Goal: Transaction & Acquisition: Purchase product/service

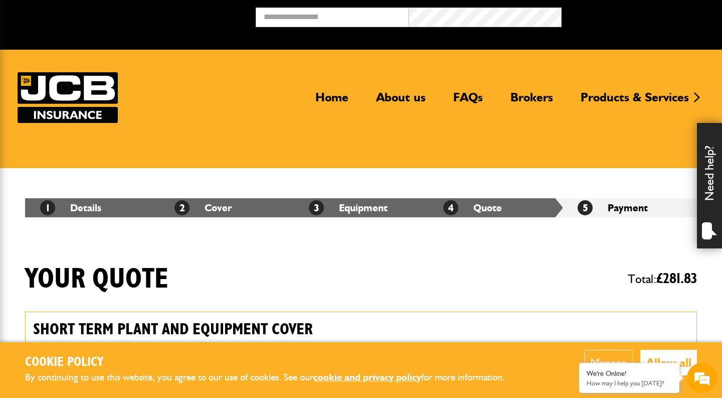
click at [83, 101] on img at bounding box center [68, 97] width 100 height 51
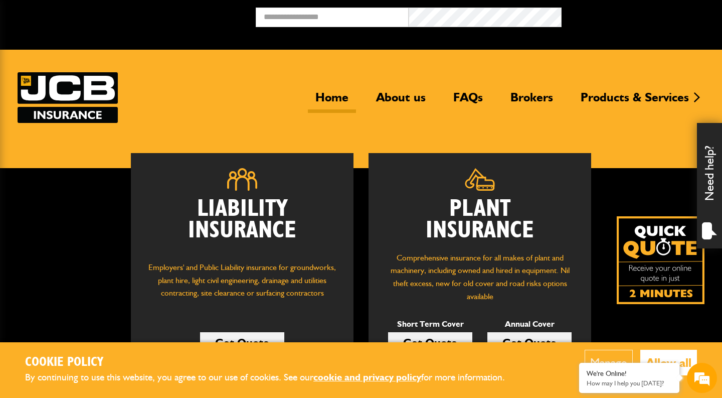
scroll to position [134, 0]
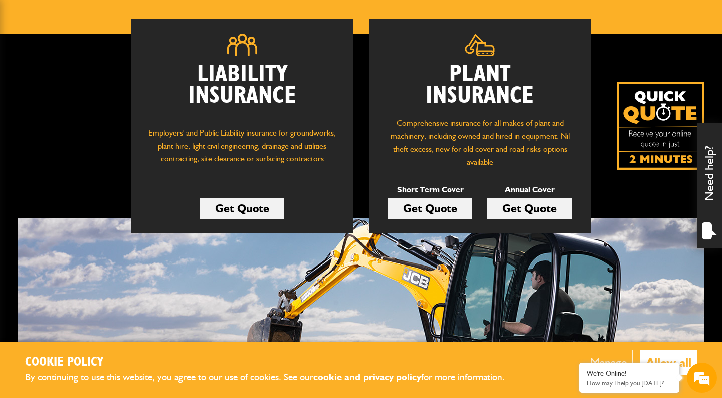
click at [555, 205] on link "Get Quote" at bounding box center [530, 208] width 84 height 21
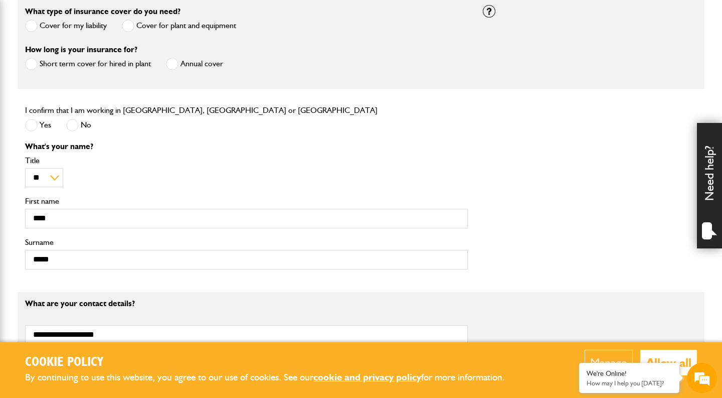
scroll to position [306, 0]
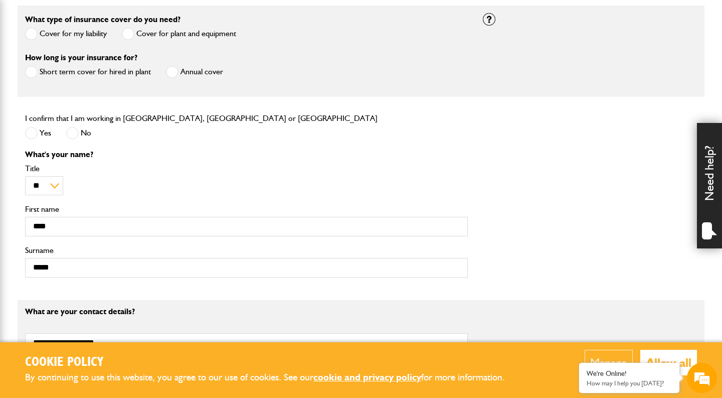
click at [168, 72] on span at bounding box center [172, 72] width 13 height 13
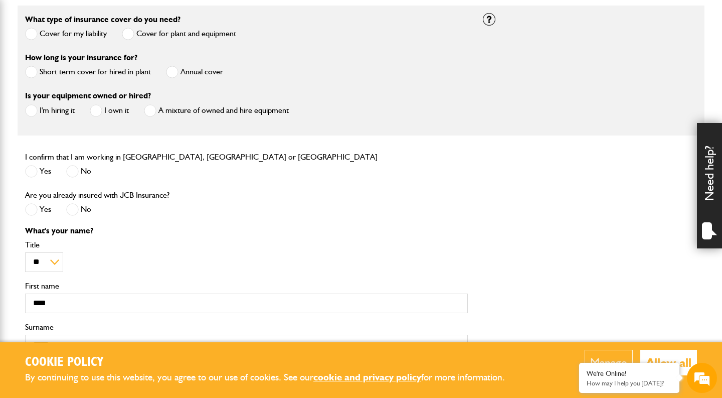
scroll to position [352, 0]
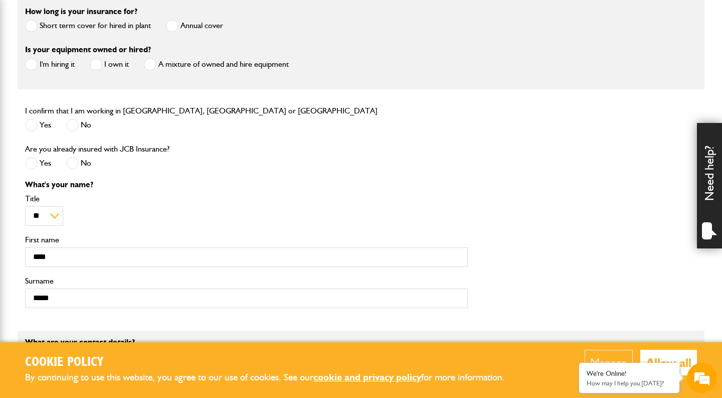
click at [32, 69] on span at bounding box center [31, 64] width 13 height 13
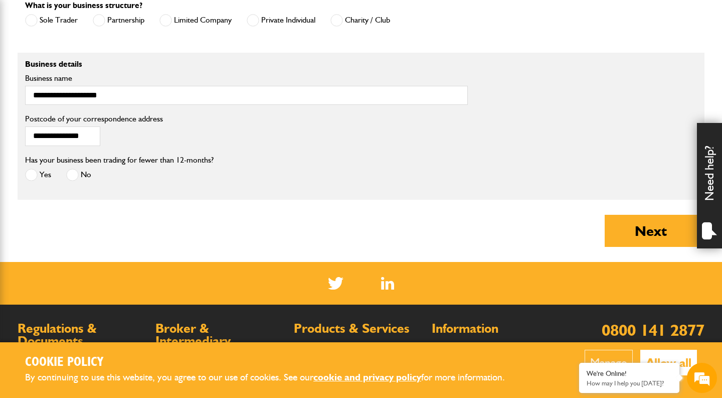
scroll to position [809, 0]
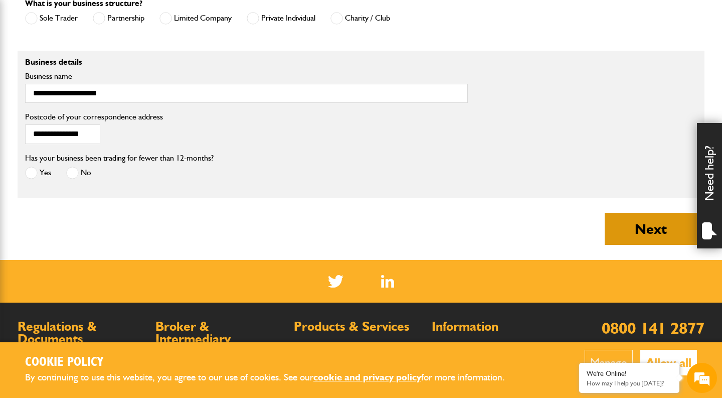
click at [650, 224] on button "Next" at bounding box center [651, 229] width 92 height 32
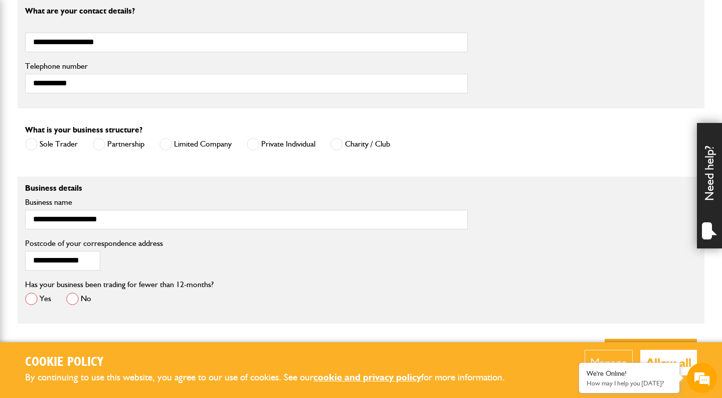
scroll to position [874, 0]
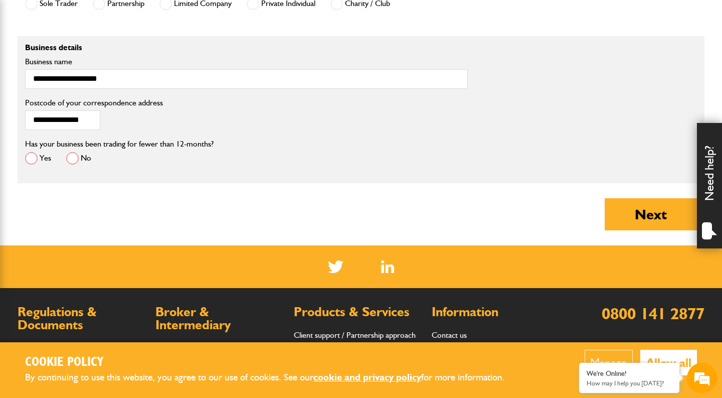
click at [32, 163] on span at bounding box center [31, 158] width 13 height 13
click at [627, 225] on button "Next" at bounding box center [651, 214] width 92 height 32
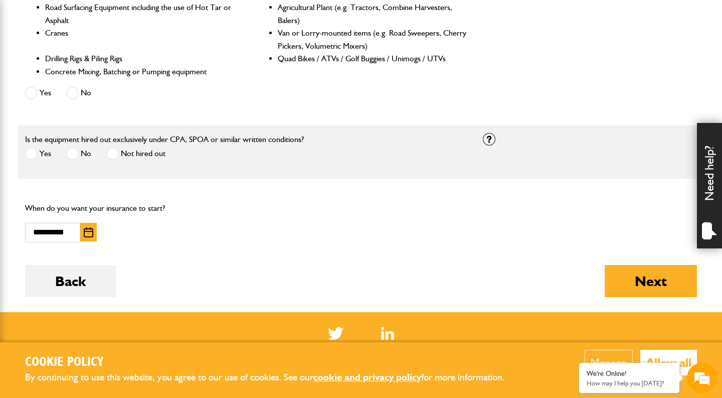
scroll to position [666, 0]
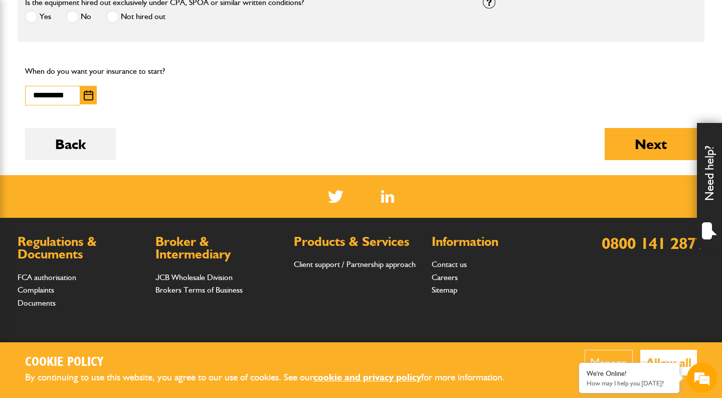
click at [72, 94] on input "**********" at bounding box center [52, 96] width 55 height 20
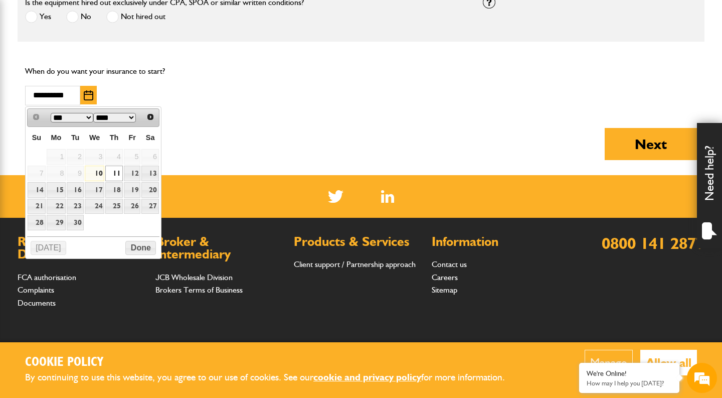
click at [115, 171] on link "11" at bounding box center [113, 174] width 17 height 16
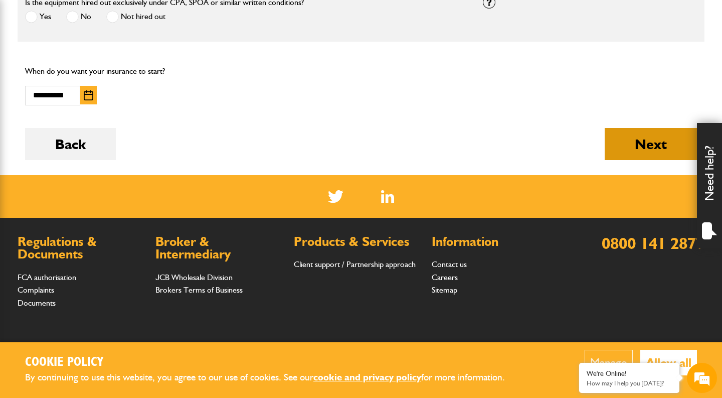
click at [623, 152] on button "Next" at bounding box center [651, 144] width 92 height 32
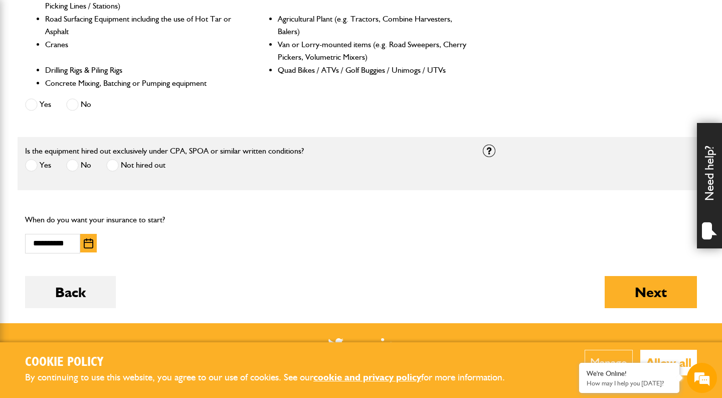
scroll to position [698, 0]
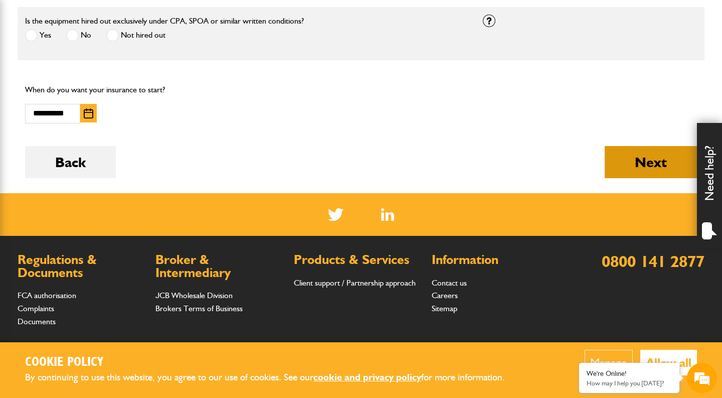
click at [629, 164] on button "Next" at bounding box center [651, 162] width 92 height 32
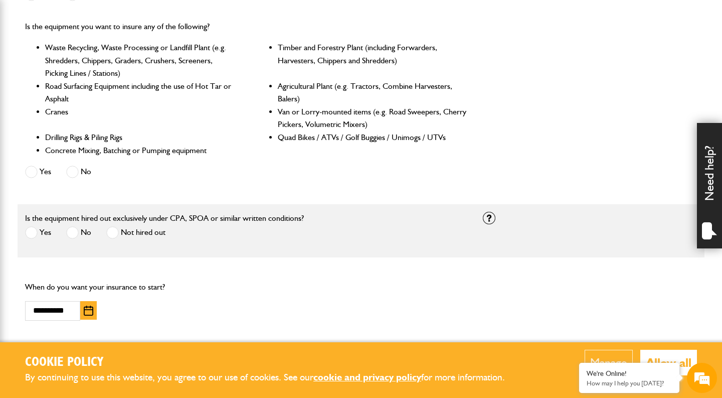
scroll to position [502, 0]
click at [34, 230] on span at bounding box center [31, 232] width 13 height 13
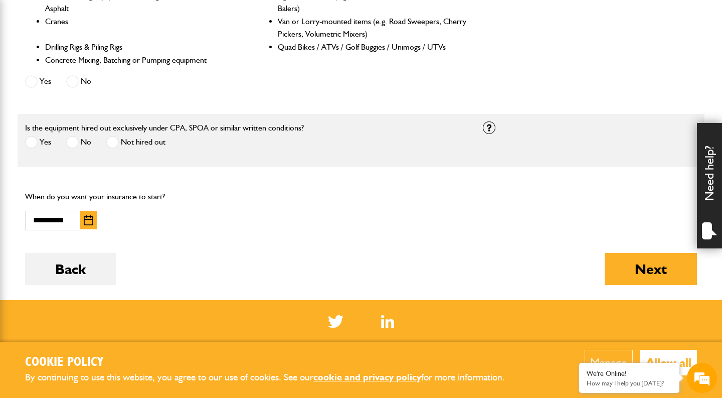
scroll to position [593, 0]
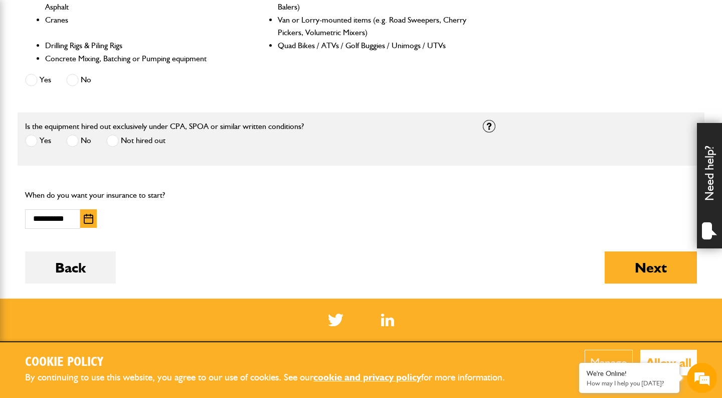
click at [659, 290] on div "Next" at bounding box center [651, 274] width 92 height 47
click at [658, 279] on button "Next" at bounding box center [651, 267] width 92 height 32
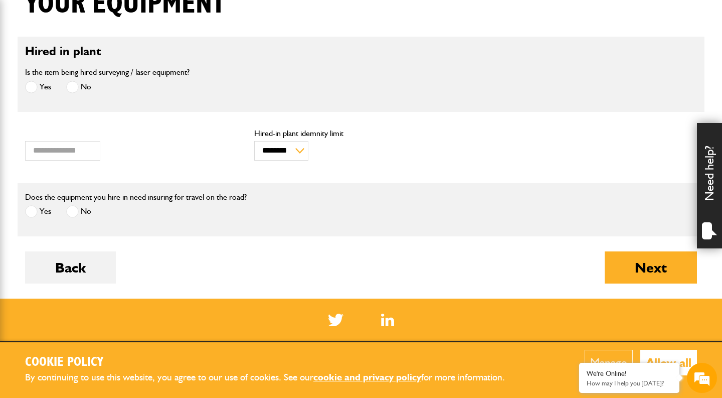
scroll to position [287, 0]
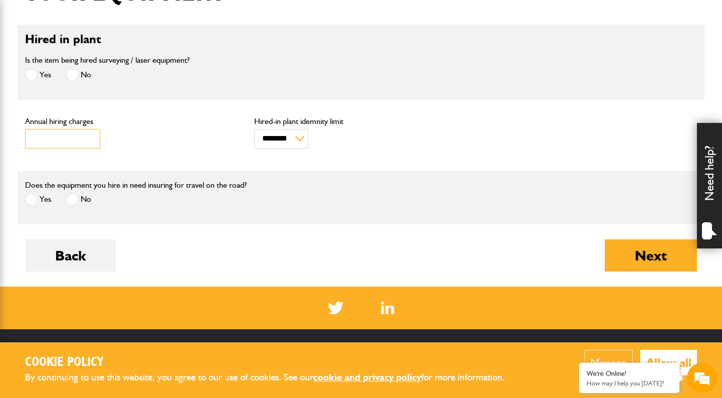
click at [83, 143] on input "****" at bounding box center [62, 139] width 75 height 20
type input "*"
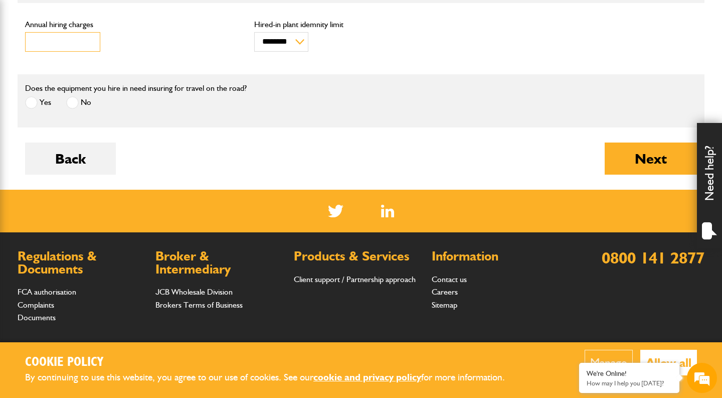
scroll to position [386, 0]
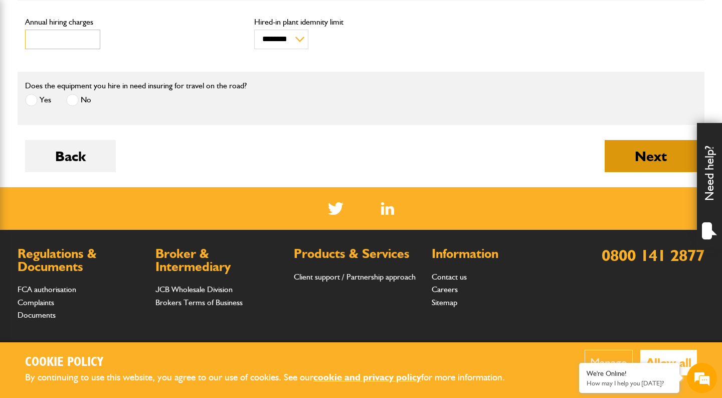
type input "****"
click at [629, 151] on button "Next" at bounding box center [651, 156] width 92 height 32
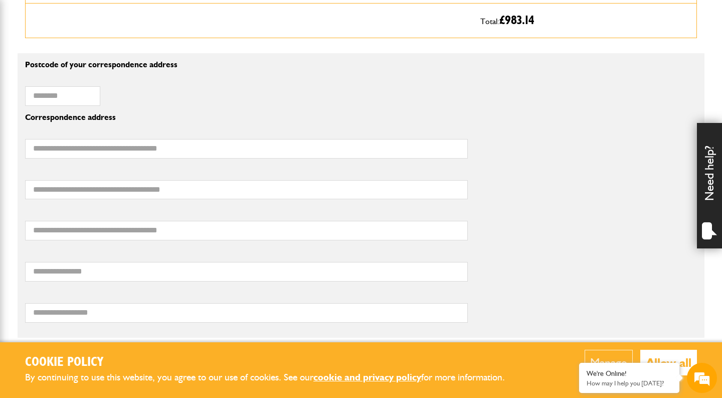
scroll to position [681, 0]
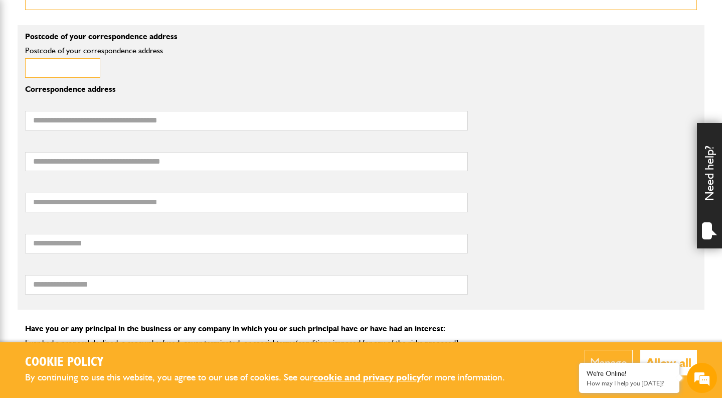
click at [61, 76] on input "Postcode of your correspondence address" at bounding box center [62, 68] width 75 height 20
type input "*******"
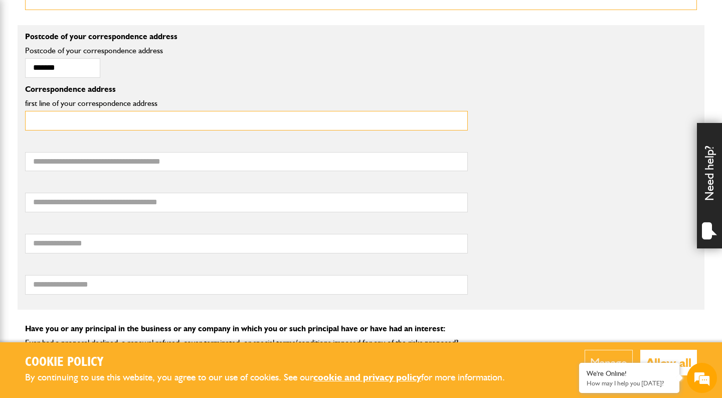
type input "**********"
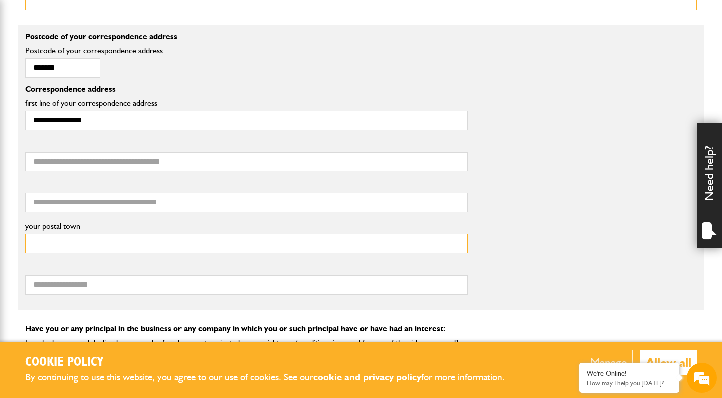
type input "**********"
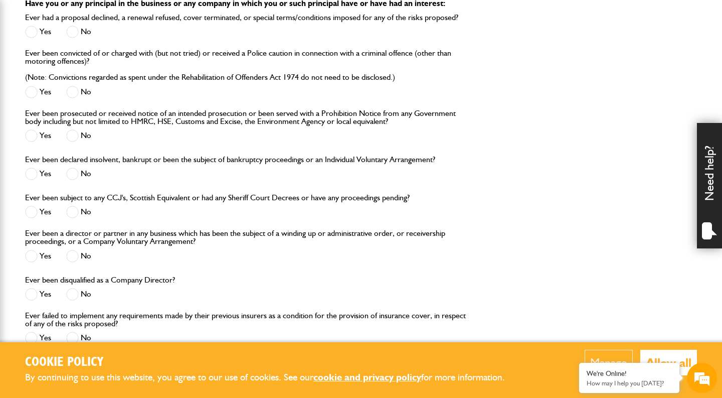
scroll to position [1005, 0]
click at [70, 31] on span at bounding box center [72, 33] width 13 height 13
click at [73, 101] on div "No" at bounding box center [78, 94] width 25 height 17
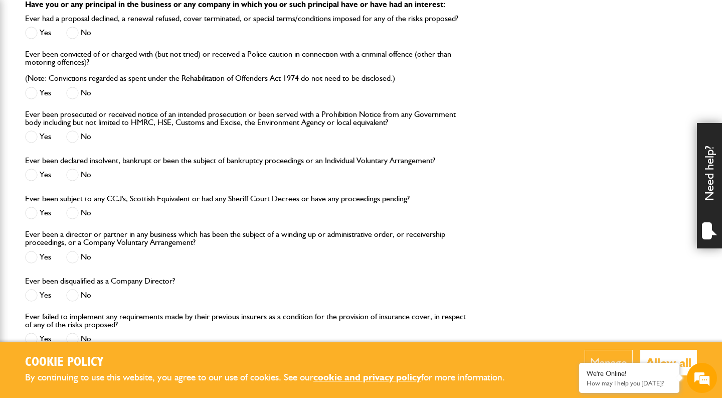
click at [73, 99] on span at bounding box center [72, 93] width 13 height 13
click at [76, 142] on span at bounding box center [72, 136] width 13 height 13
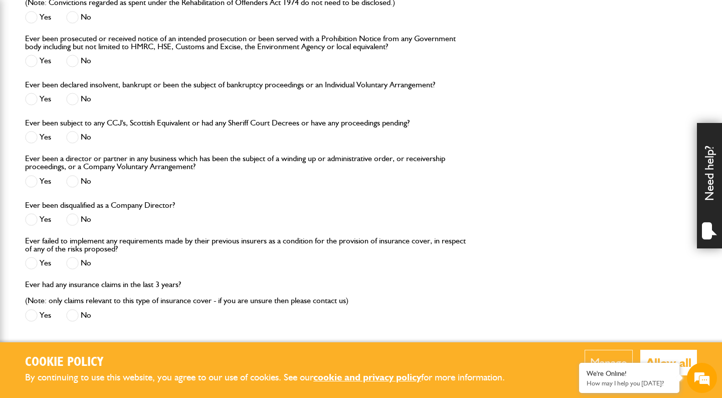
scroll to position [1090, 0]
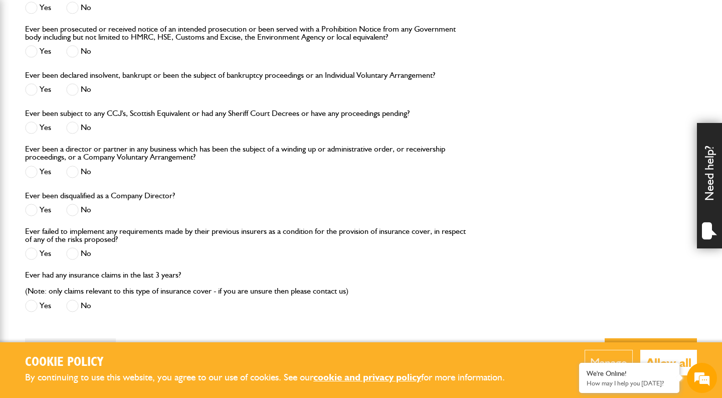
click at [72, 92] on span at bounding box center [72, 89] width 13 height 13
click at [73, 136] on div "No" at bounding box center [78, 129] width 25 height 17
click at [73, 132] on span at bounding box center [72, 127] width 13 height 13
click at [77, 177] on span at bounding box center [72, 172] width 13 height 13
click at [77, 206] on span at bounding box center [72, 210] width 13 height 13
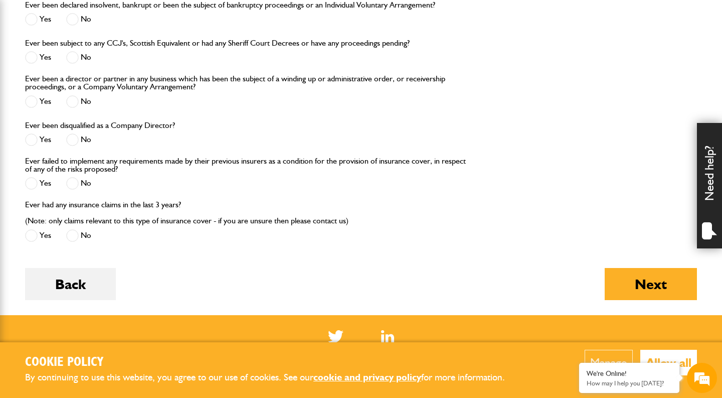
scroll to position [1169, 0]
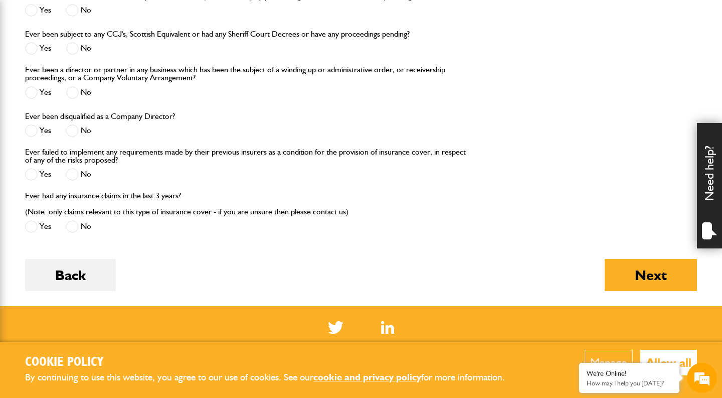
click at [75, 180] on span at bounding box center [72, 174] width 13 height 13
click at [81, 229] on label "No" at bounding box center [78, 226] width 25 height 13
click at [650, 272] on button "Next" at bounding box center [651, 275] width 92 height 32
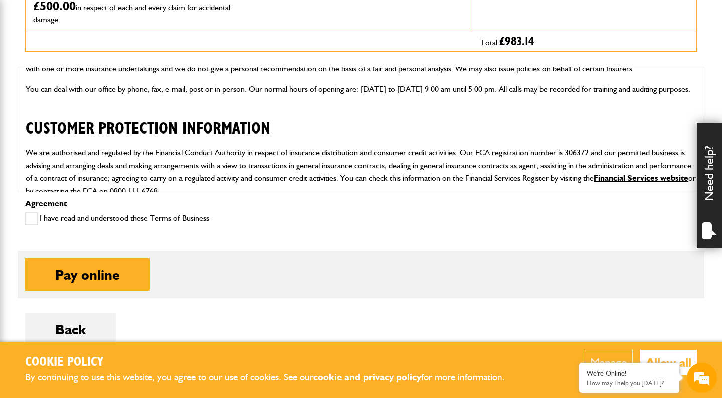
scroll to position [410, 0]
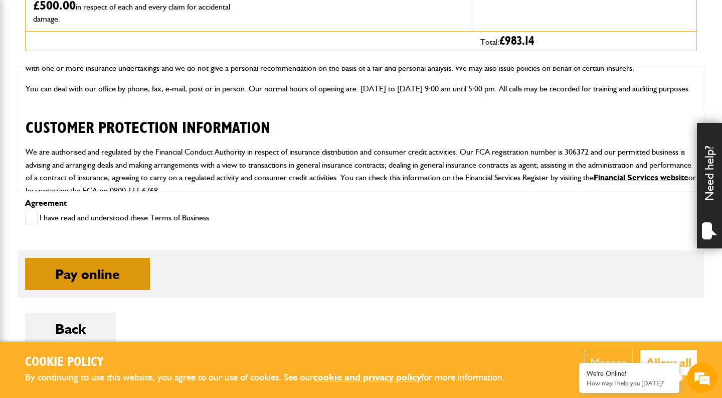
click at [143, 274] on button "Pay online" at bounding box center [87, 274] width 125 height 32
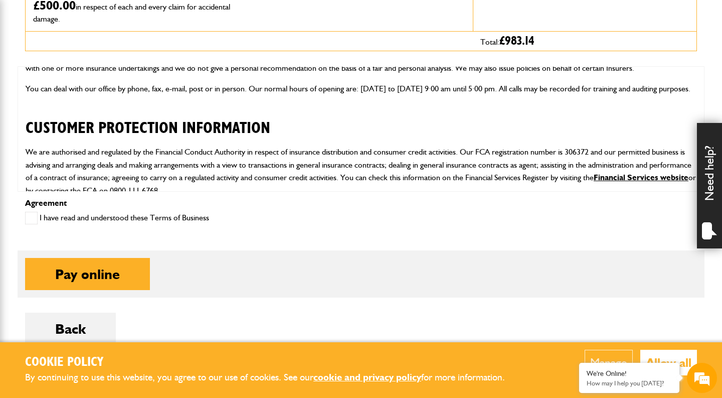
click at [37, 218] on span at bounding box center [31, 218] width 13 height 13
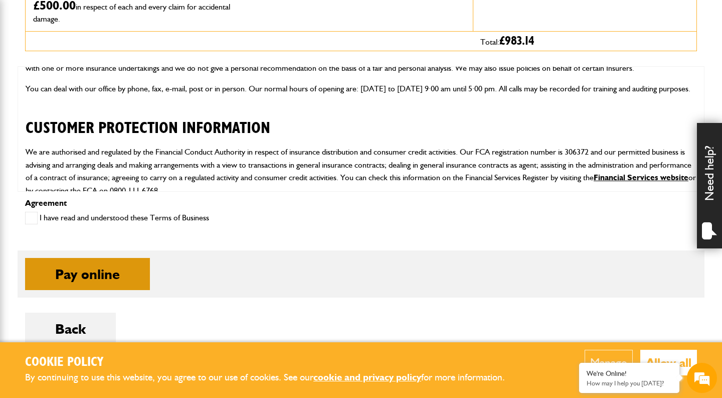
click at [94, 281] on button "Pay online" at bounding box center [87, 274] width 125 height 32
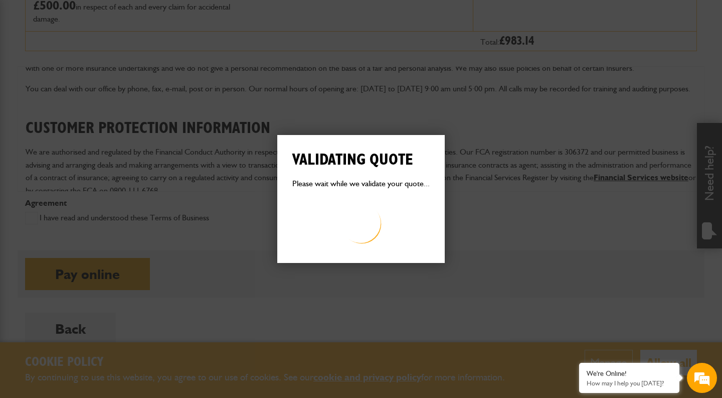
scroll to position [0, 0]
